Goal: Find contact information: Find contact information

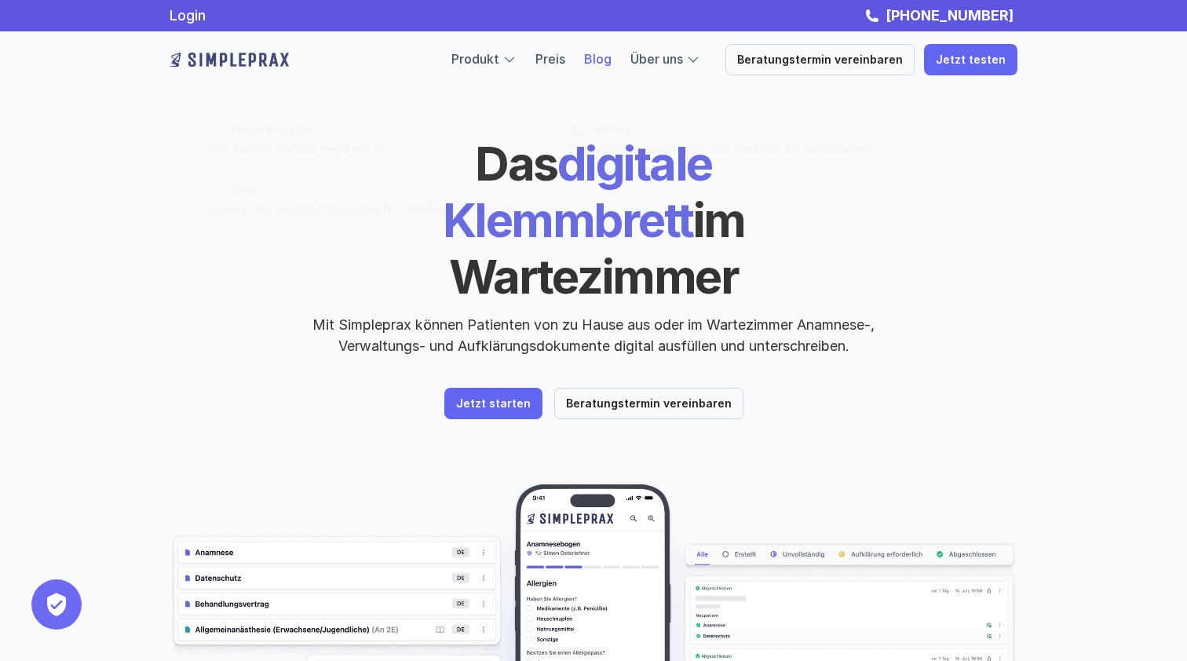
click at [612, 63] on link "Blog" at bounding box center [597, 59] width 27 height 16
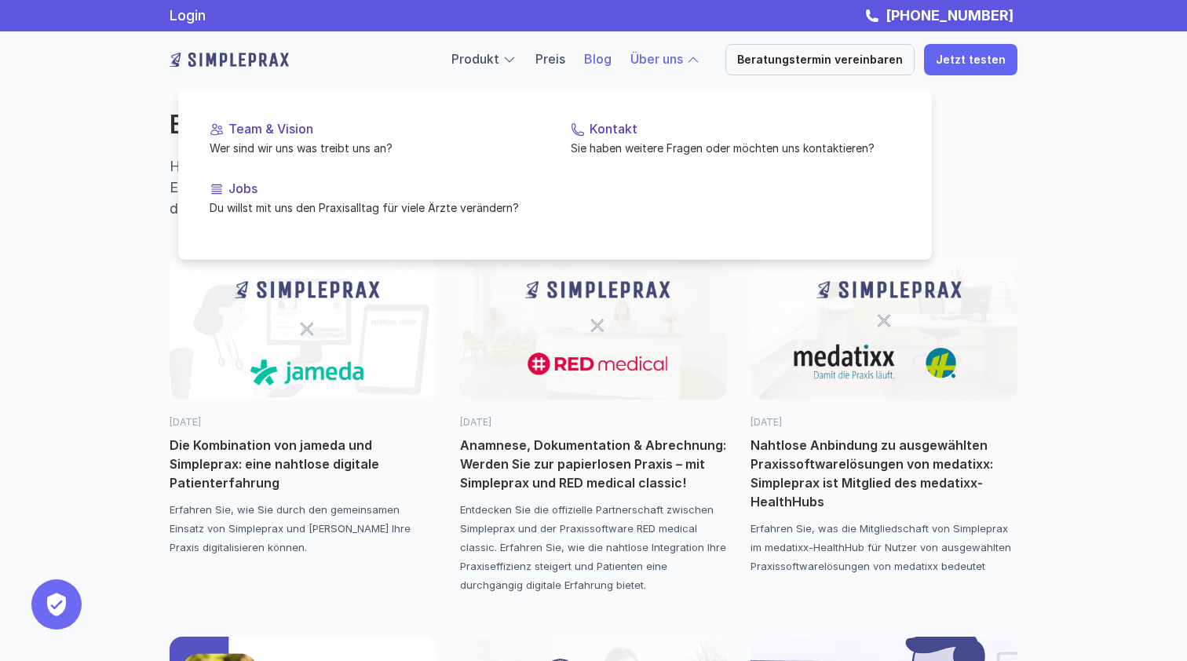
click at [683, 61] on link "Über uns" at bounding box center [657, 59] width 53 height 16
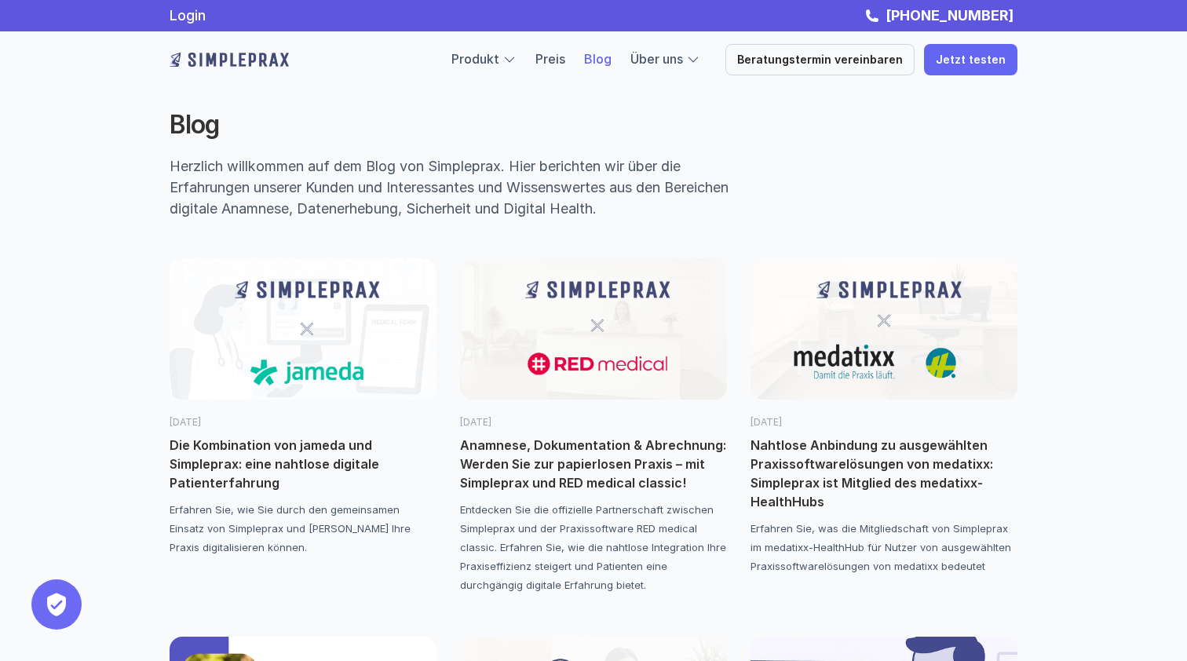
click at [170, 355] on img at bounding box center [303, 328] width 267 height 141
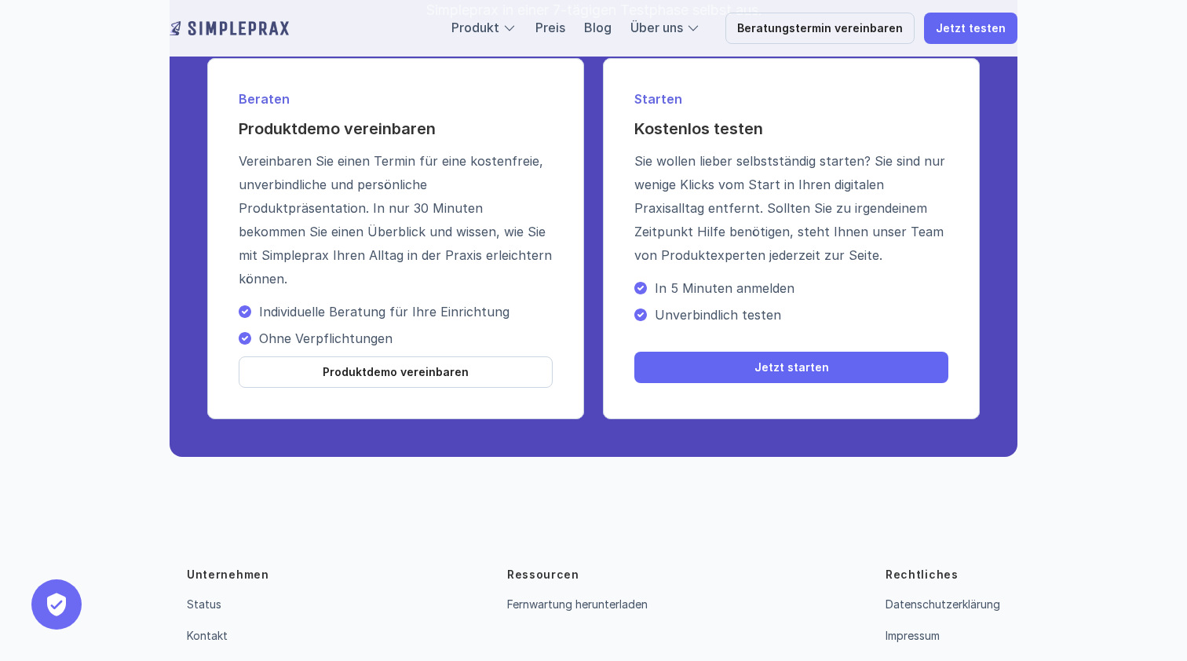
scroll to position [2963, 0]
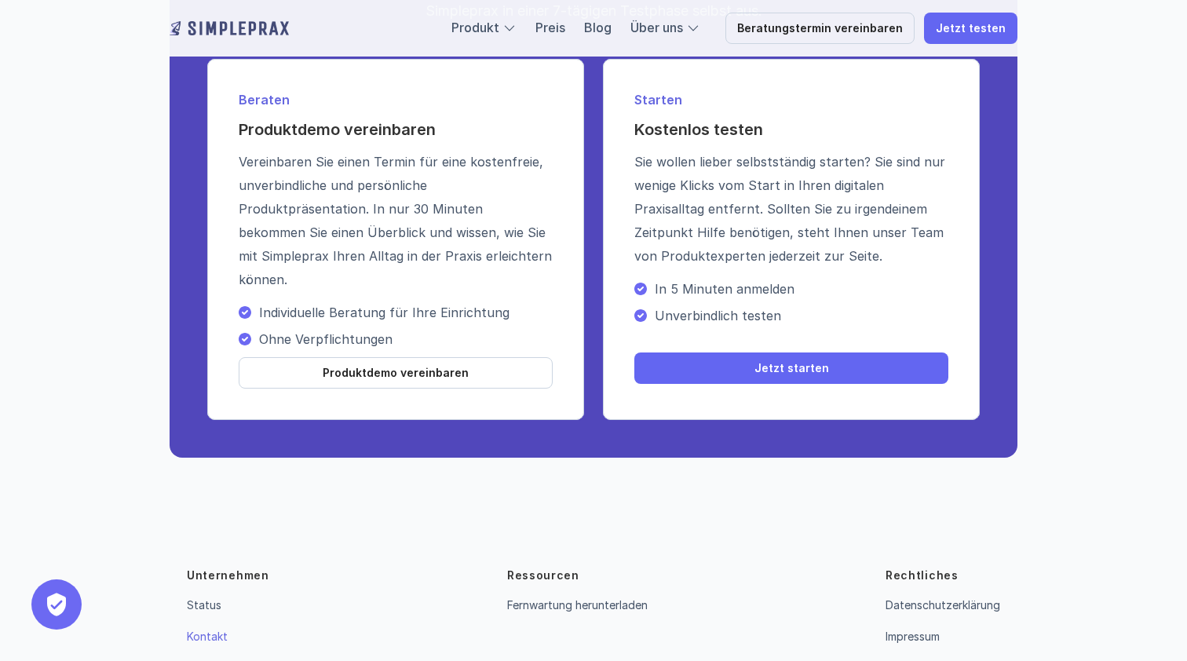
click at [215, 630] on link "Kontakt" at bounding box center [207, 636] width 41 height 13
